Goal: Task Accomplishment & Management: Use online tool/utility

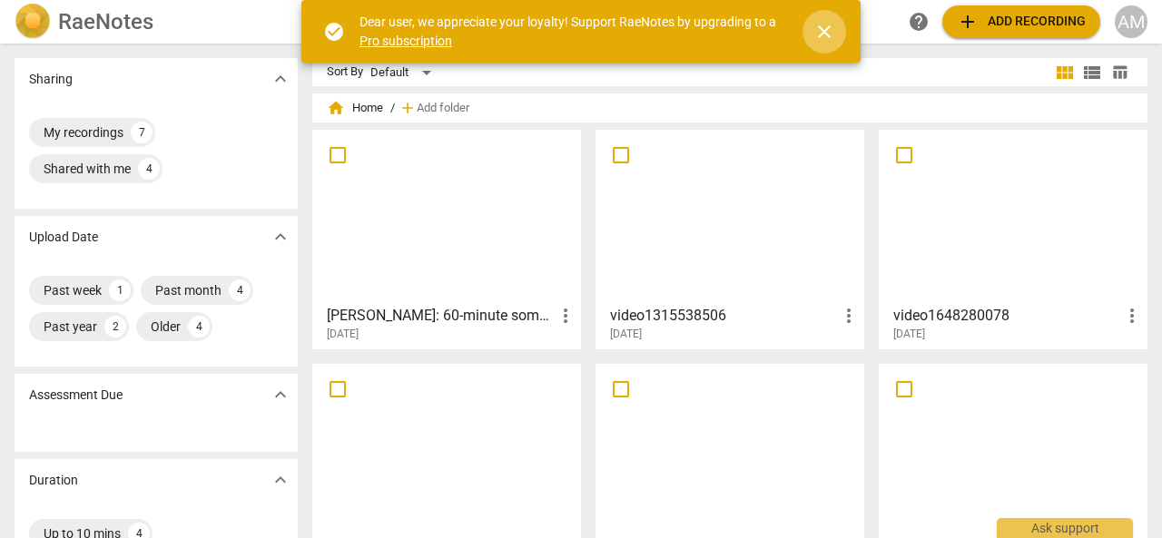
click at [819, 31] on span "close" at bounding box center [824, 32] width 22 height 22
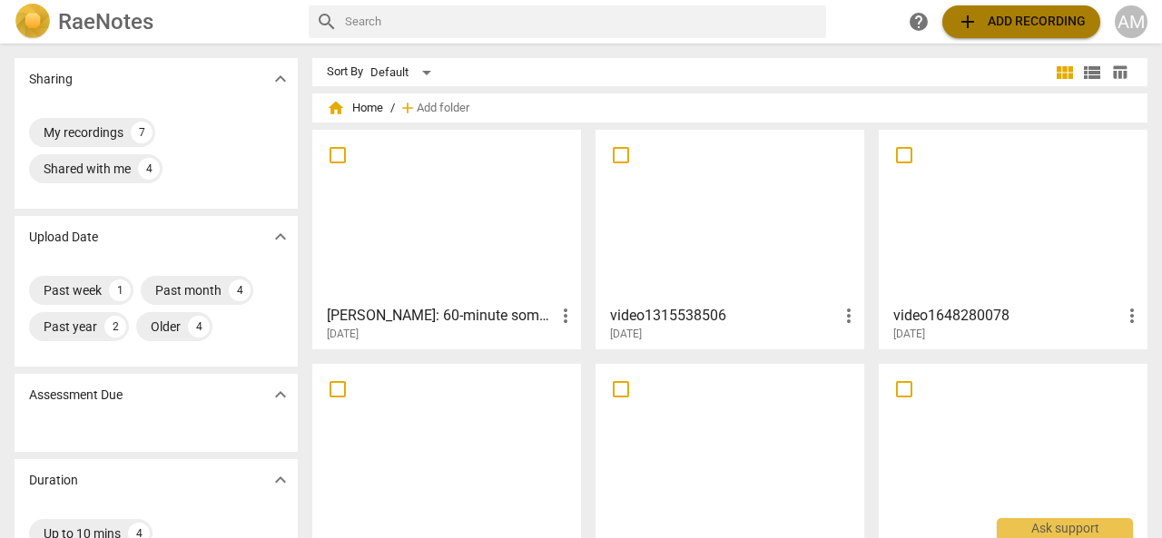
click at [1014, 22] on span "add Add recording" at bounding box center [1021, 22] width 129 height 22
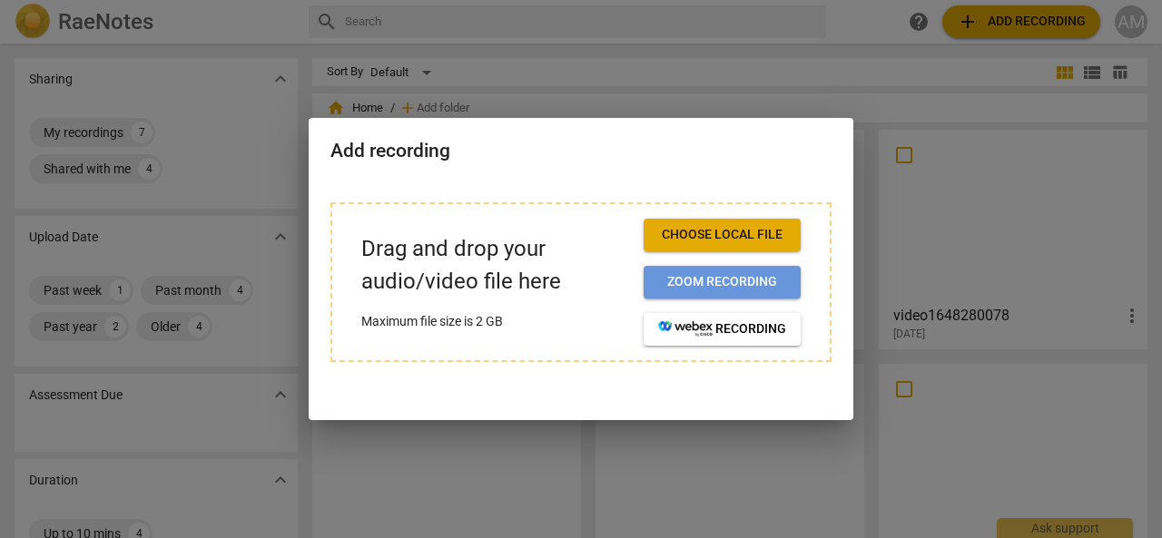
click at [741, 286] on span "Zoom recording" at bounding box center [722, 282] width 128 height 18
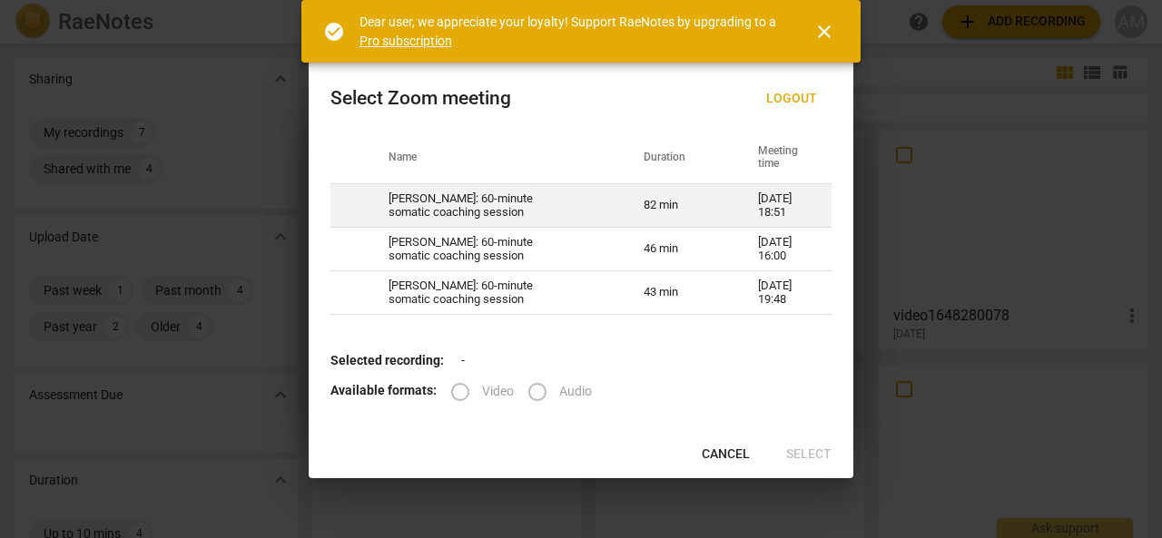
click at [454, 202] on td "[PERSON_NAME]: 60-minute somatic coaching session" at bounding box center [494, 206] width 255 height 44
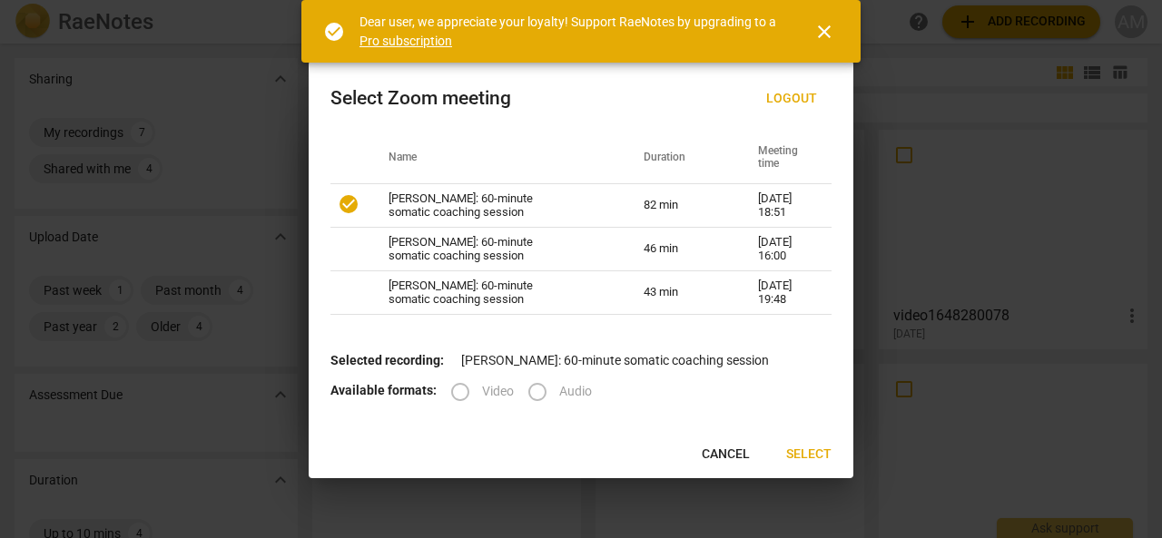
click at [456, 393] on label "Video" at bounding box center [475, 392] width 75 height 44
click at [819, 449] on span "Select" at bounding box center [808, 455] width 45 height 18
click at [802, 451] on span "Select" at bounding box center [808, 455] width 45 height 18
click at [822, 32] on span "close" at bounding box center [824, 32] width 22 height 22
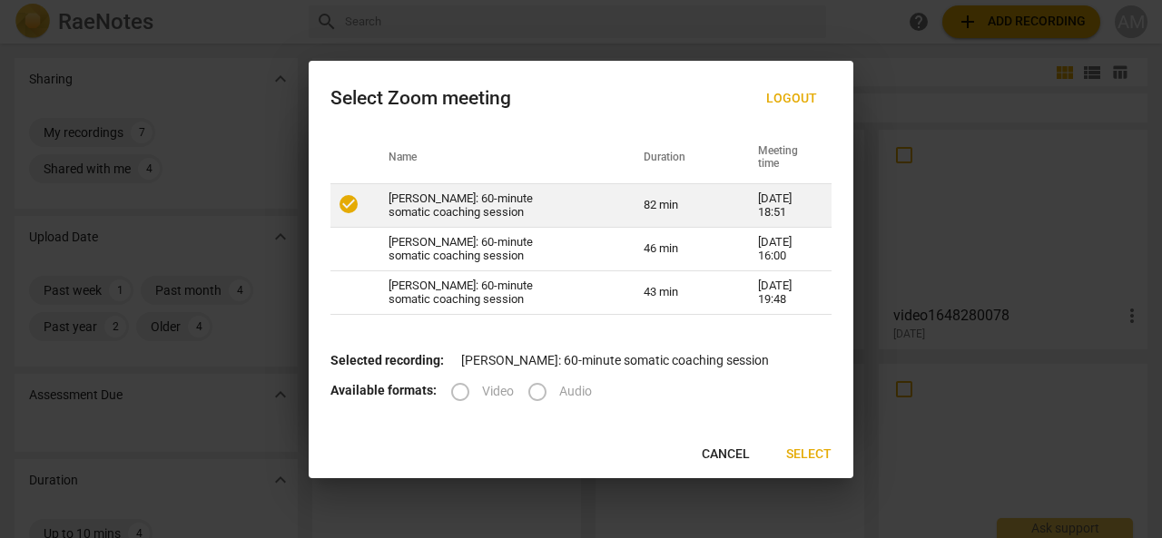
click at [569, 211] on td "[PERSON_NAME]: 60-minute somatic coaching session" at bounding box center [494, 206] width 255 height 44
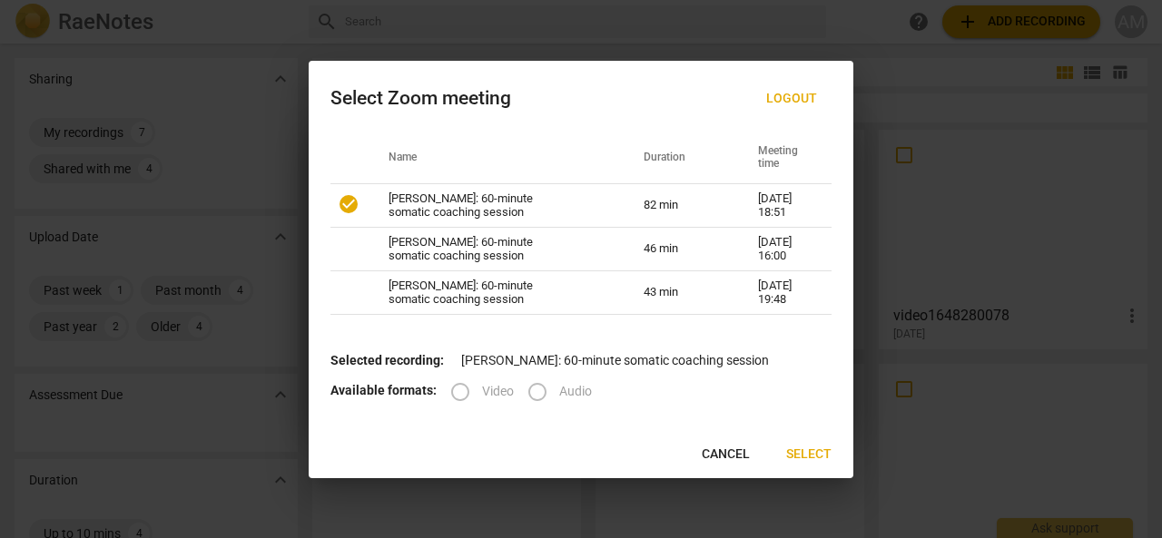
click at [456, 391] on label "Video" at bounding box center [475, 392] width 75 height 44
click at [808, 457] on span "Select" at bounding box center [808, 455] width 45 height 18
